Goal: Find specific page/section: Find specific page/section

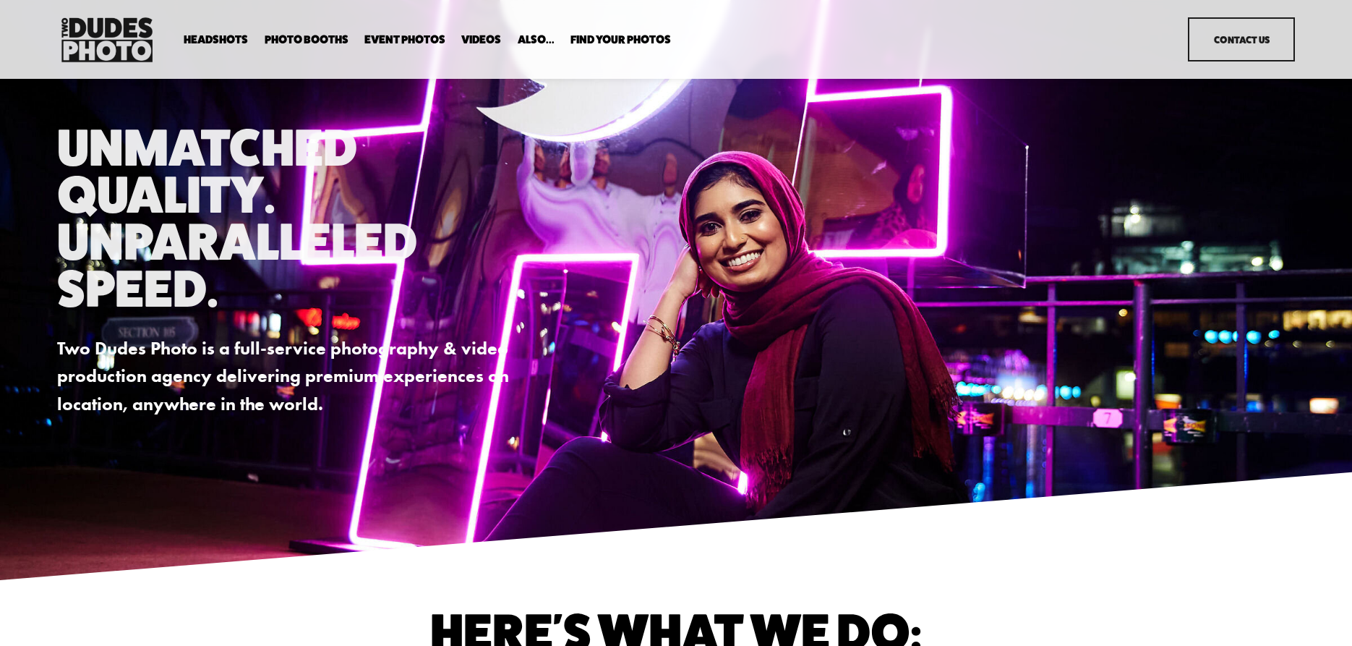
click at [0, 0] on span "Expo Headshots" at bounding box center [0, 0] width 0 height 0
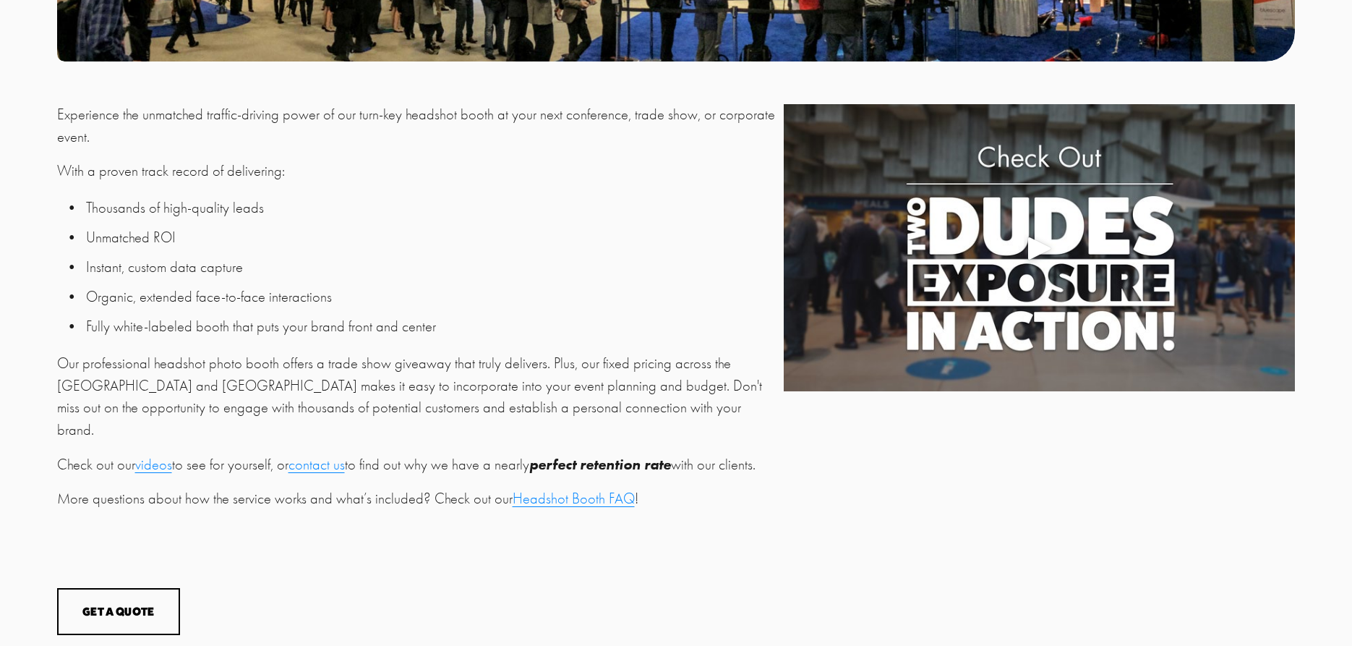
scroll to position [530, 0]
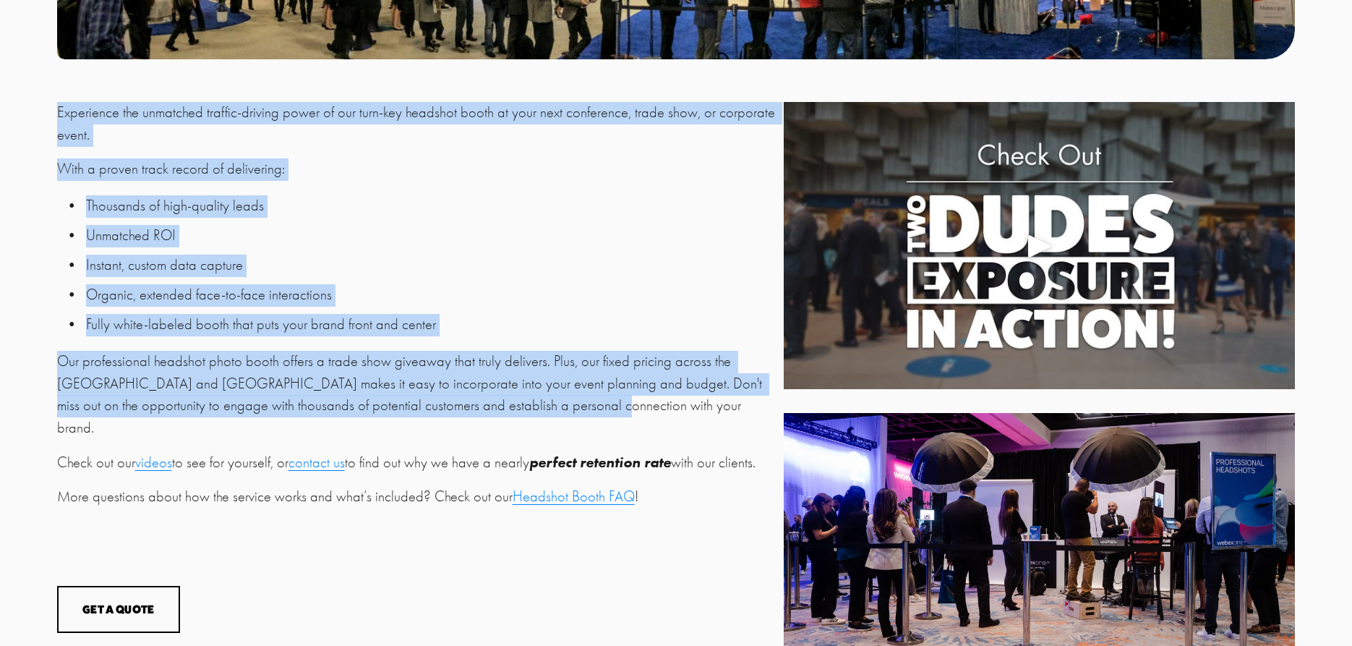
drag, startPoint x: 59, startPoint y: 118, endPoint x: 613, endPoint y: 404, distance: 623.5
click at [613, 404] on div "Experience the unmatched traffic-driving power of our turn-key headshot booth a…" at bounding box center [416, 305] width 719 height 406
copy div "Experience the unmatched traffic-driving power of our turn-key headshot booth a…"
click at [620, 225] on ul "Thousands of high-quality leads Unmatched ROI Instant, custom data capture Orga…" at bounding box center [416, 265] width 719 height 141
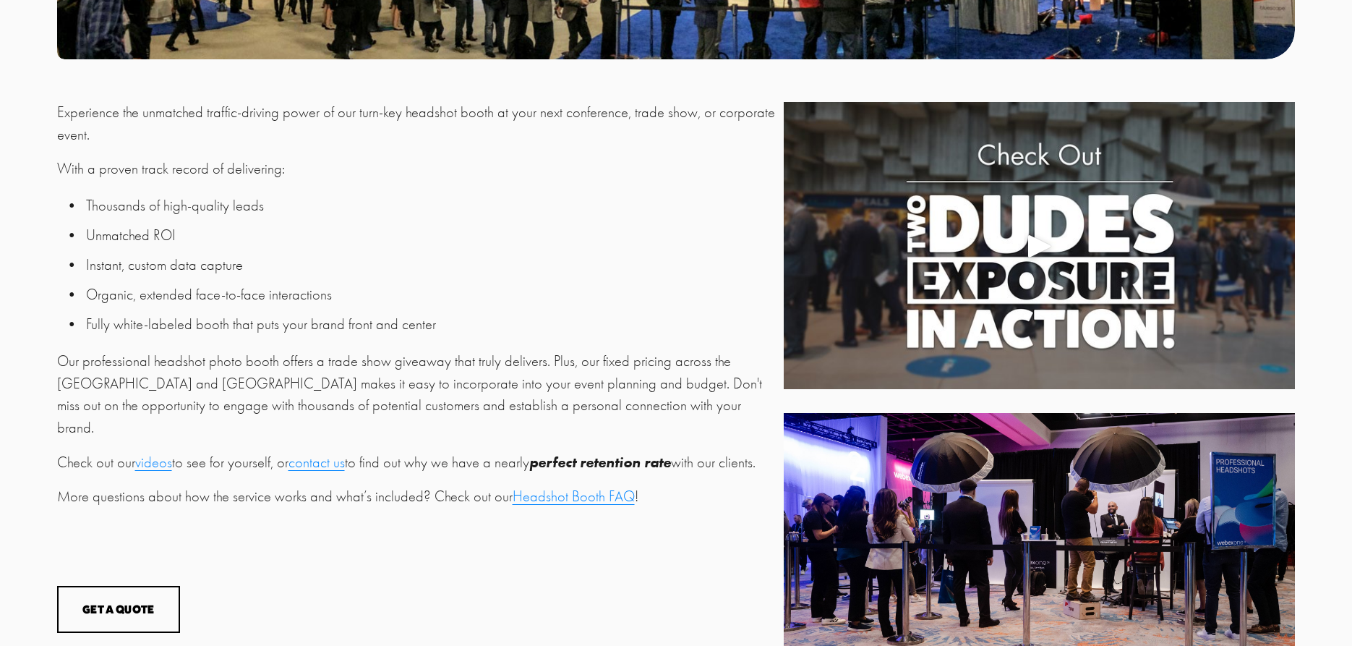
click at [469, 264] on p "Instant, custom data capture" at bounding box center [431, 266] width 690 height 22
